Goal: Task Accomplishment & Management: Manage account settings

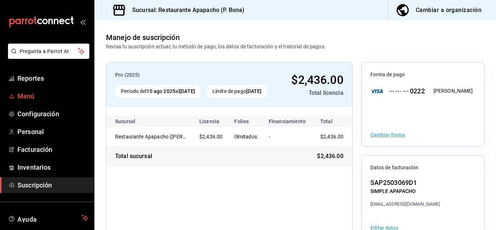
click at [21, 96] on span "Menú" at bounding box center [52, 96] width 71 height 10
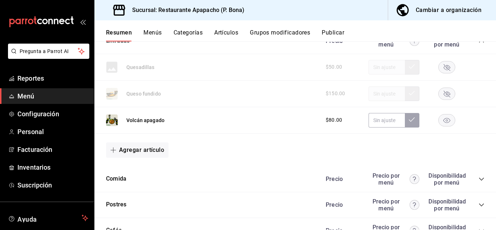
scroll to position [605, 0]
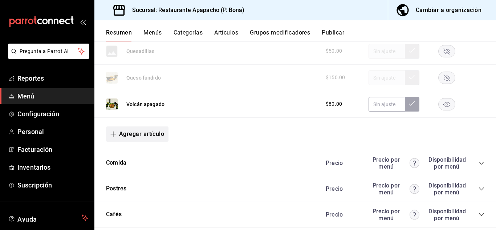
click at [113, 134] on icon "button" at bounding box center [113, 134] width 6 height 6
click at [217, 144] on div at bounding box center [248, 115] width 496 height 230
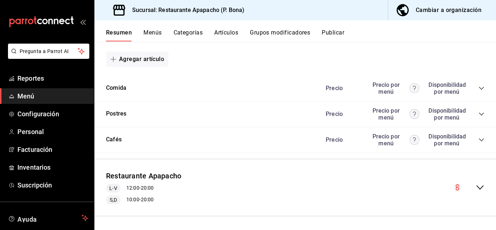
scroll to position [681, 0]
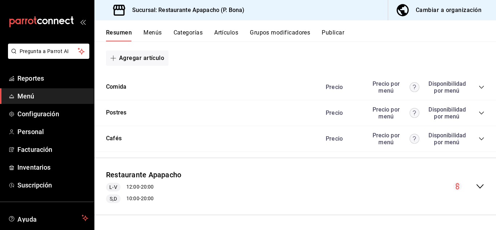
click at [234, 31] on button "Artículos" at bounding box center [226, 35] width 24 height 12
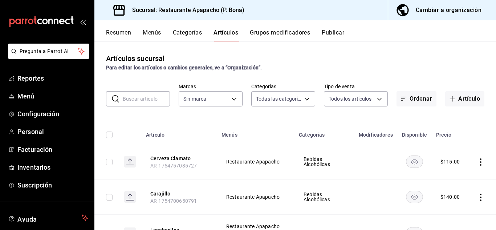
type input "5d720cb7-0a05-4963-9aea-63cfd9829d86,bac7ea99-5405-41b5-9f18-3f0f9af16b27,9432e…"
type input "17ef9b2f-93a0-4517-9203-4f940e40e8eb"
click at [144, 99] on input "text" at bounding box center [146, 99] width 47 height 15
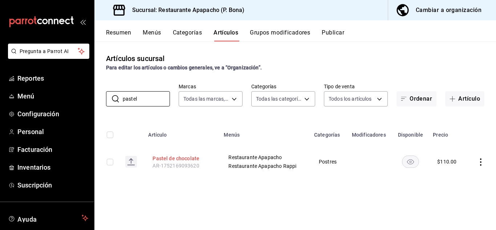
type input "pastel"
click at [182, 157] on button "Pastel de chocolate" at bounding box center [182, 158] width 58 height 7
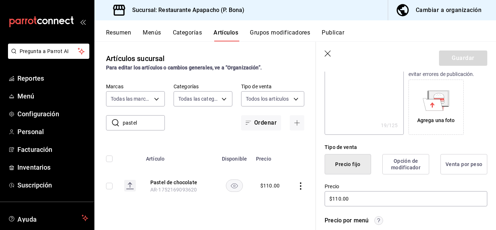
scroll to position [121, 0]
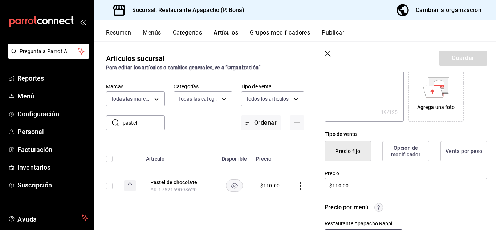
click at [444, 109] on div "Agrega una foto" at bounding box center [436, 107] width 38 height 8
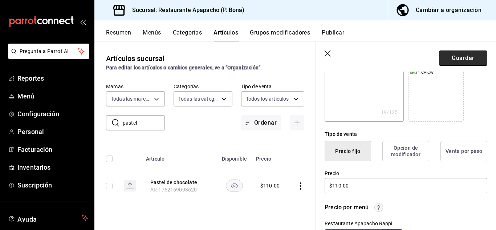
click at [457, 61] on button "Guardar" at bounding box center [463, 57] width 48 height 15
type textarea "x"
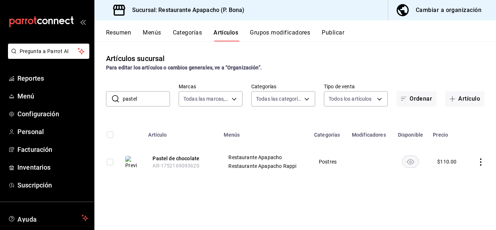
click at [335, 31] on button "Publicar" at bounding box center [333, 35] width 23 height 12
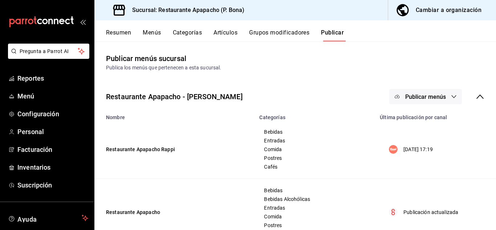
click at [430, 96] on span "Publicar menús" at bounding box center [425, 96] width 41 height 7
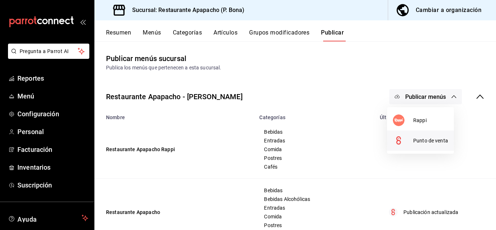
click at [423, 142] on span "Punto de venta" at bounding box center [430, 141] width 35 height 8
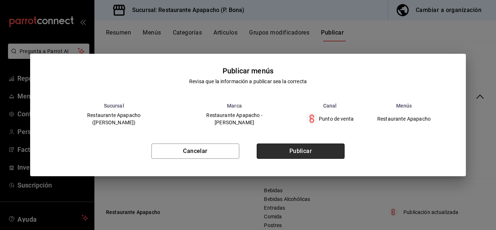
click at [318, 149] on button "Publicar" at bounding box center [301, 150] width 88 height 15
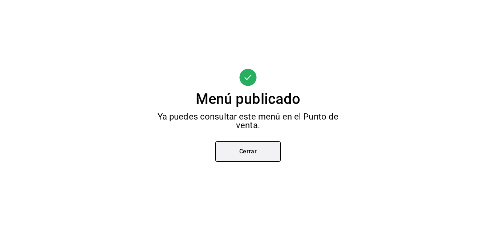
click at [253, 154] on button "Cerrar" at bounding box center [247, 151] width 65 height 20
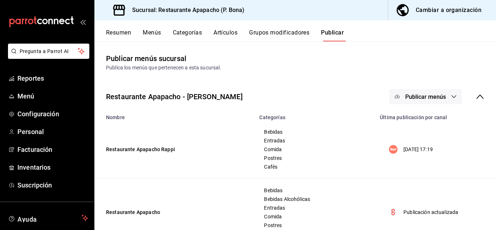
click at [413, 94] on span "Publicar menús" at bounding box center [425, 96] width 41 height 7
click at [421, 119] on span "Rappi" at bounding box center [430, 121] width 35 height 8
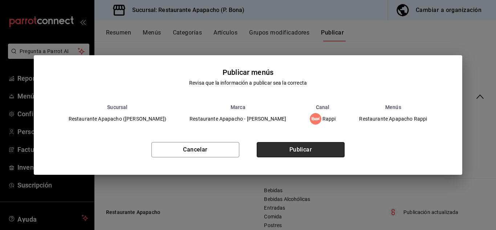
click at [300, 147] on button "Publicar" at bounding box center [301, 149] width 88 height 15
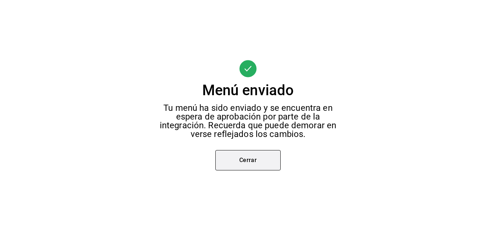
click at [246, 160] on button "Cerrar" at bounding box center [247, 160] width 65 height 20
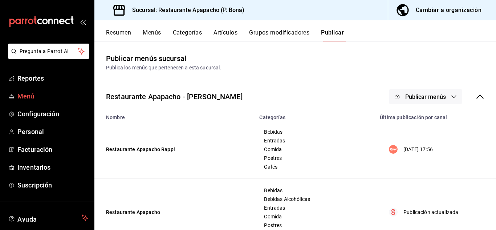
click at [31, 95] on span "Menú" at bounding box center [52, 96] width 71 height 10
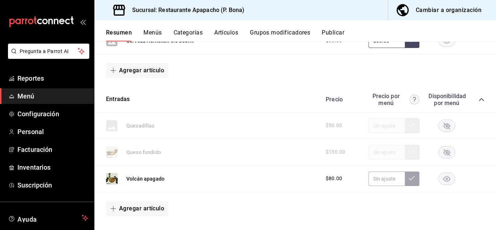
scroll to position [545, 0]
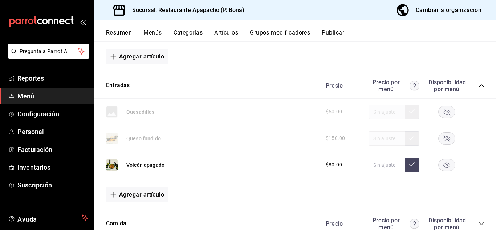
click at [383, 167] on input "text" at bounding box center [387, 165] width 36 height 15
type input "$95.00"
click at [409, 166] on icon at bounding box center [412, 164] width 6 height 4
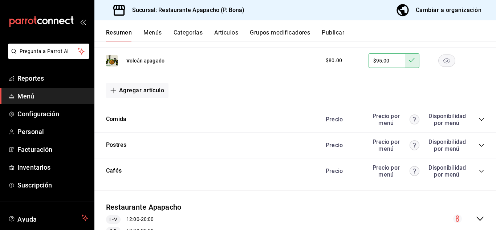
scroll to position [666, 0]
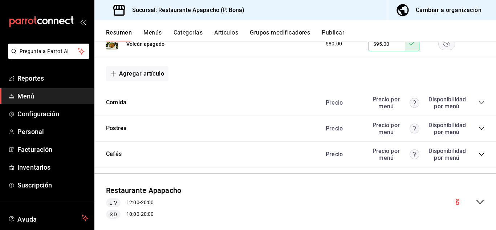
click at [479, 102] on icon "collapse-category-row" at bounding box center [482, 103] width 6 height 6
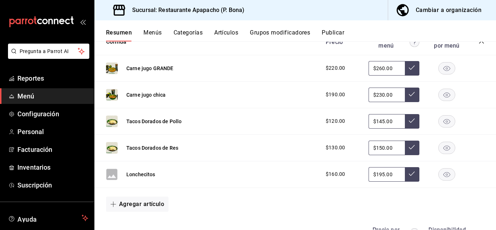
scroll to position [847, 0]
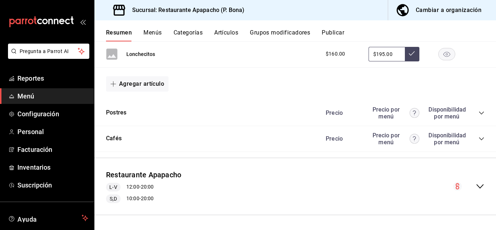
click at [479, 112] on icon "collapse-category-row" at bounding box center [481, 112] width 5 height 3
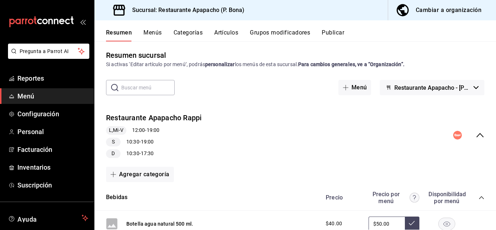
scroll to position [0, 0]
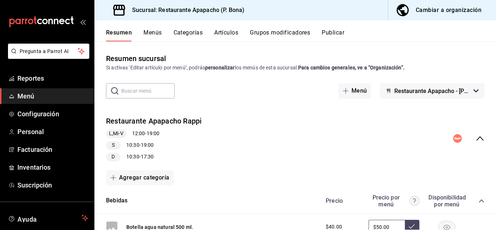
click at [338, 34] on button "Publicar" at bounding box center [333, 35] width 23 height 12
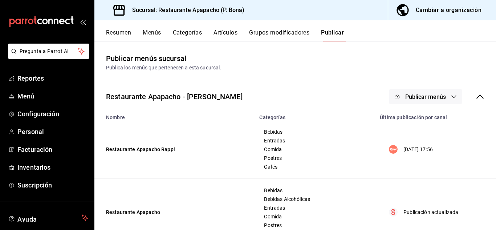
click at [415, 94] on span "Publicar menús" at bounding box center [425, 96] width 41 height 7
click at [419, 119] on span "Rappi" at bounding box center [430, 121] width 35 height 8
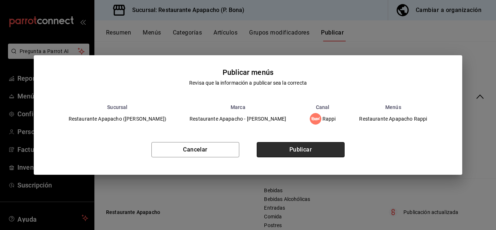
click at [311, 151] on button "Publicar" at bounding box center [301, 149] width 88 height 15
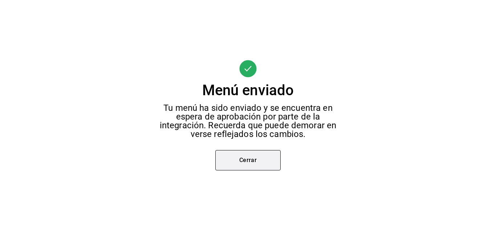
click at [258, 161] on button "Cerrar" at bounding box center [247, 160] width 65 height 20
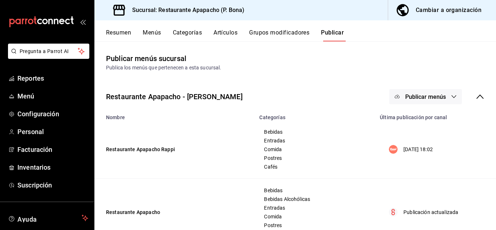
click at [451, 95] on icon "button" at bounding box center [454, 97] width 6 height 6
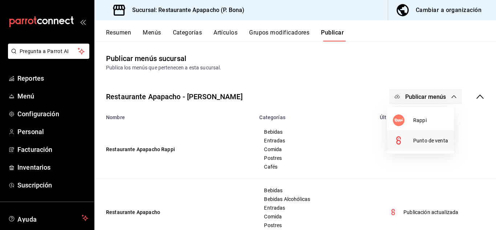
click at [441, 139] on span "Punto de venta" at bounding box center [430, 141] width 35 height 8
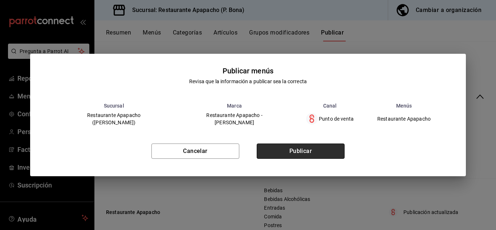
click at [306, 151] on button "Publicar" at bounding box center [301, 150] width 88 height 15
